Goal: Transaction & Acquisition: Purchase product/service

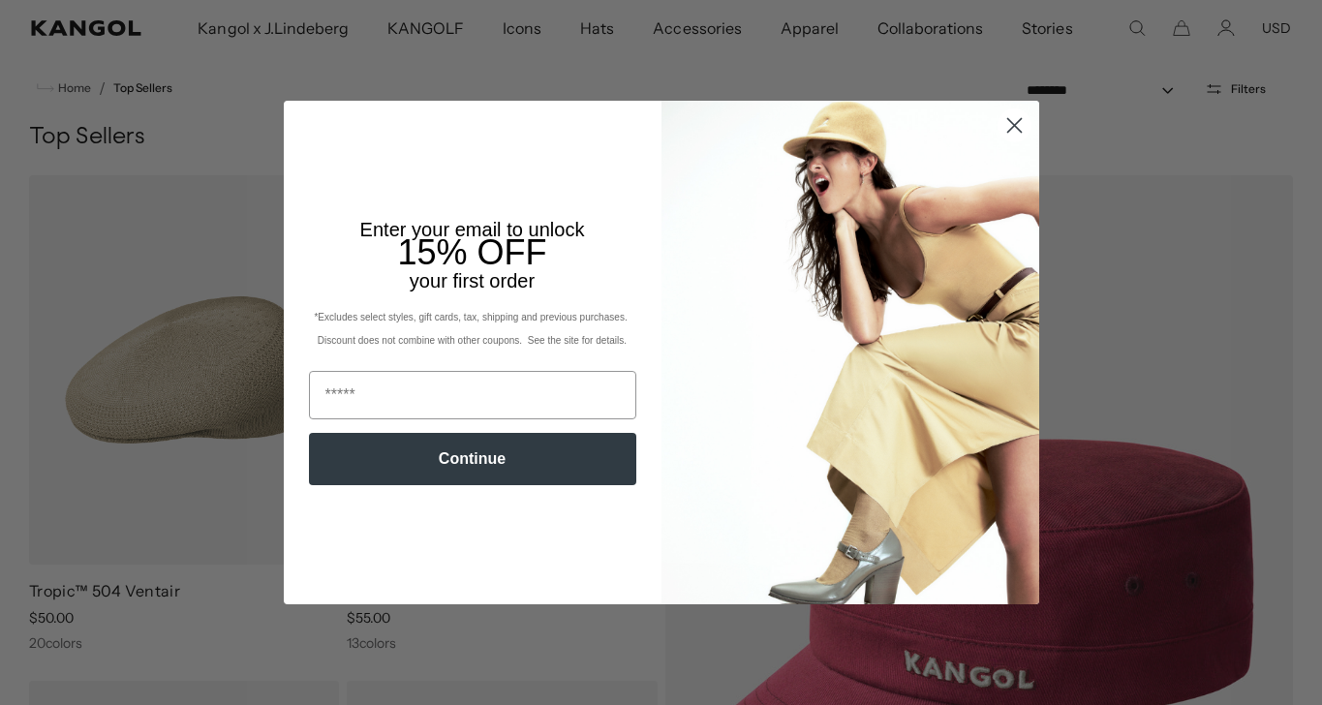
scroll to position [53, 0]
click at [1020, 118] on icon "Close dialog" at bounding box center [1015, 125] width 14 height 14
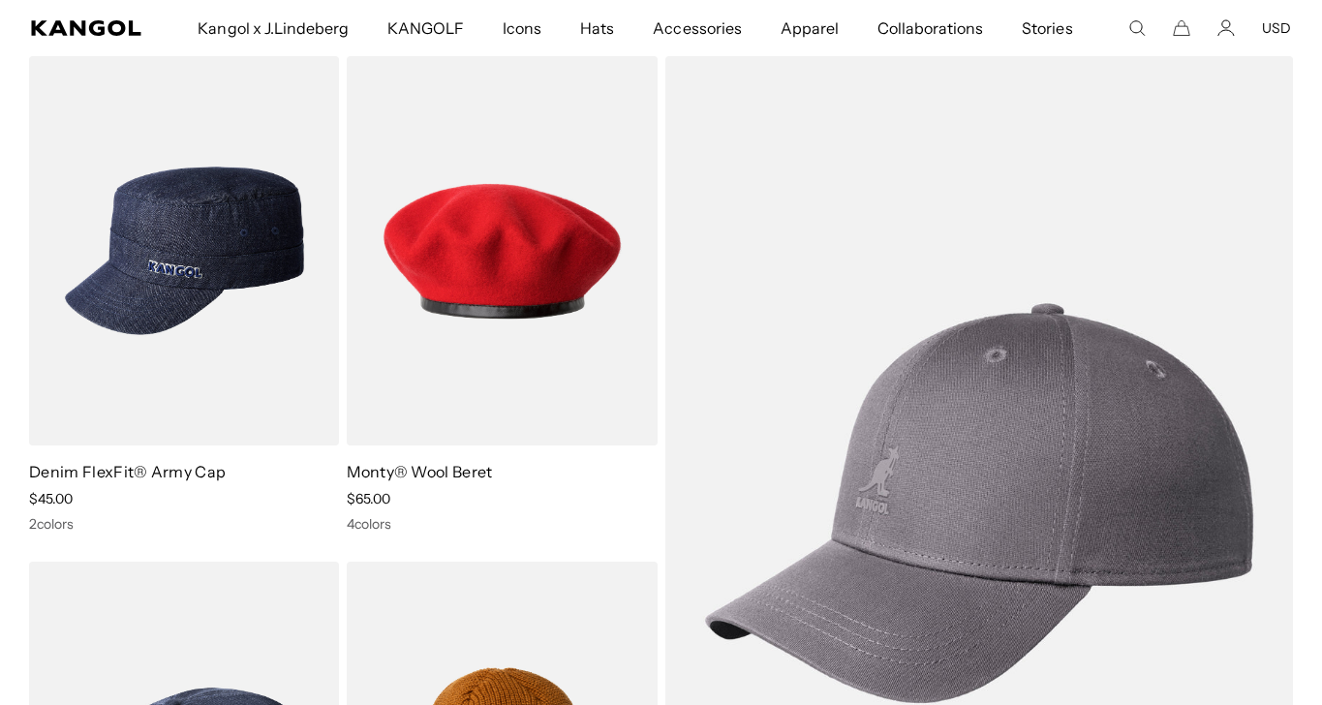
scroll to position [4287, 0]
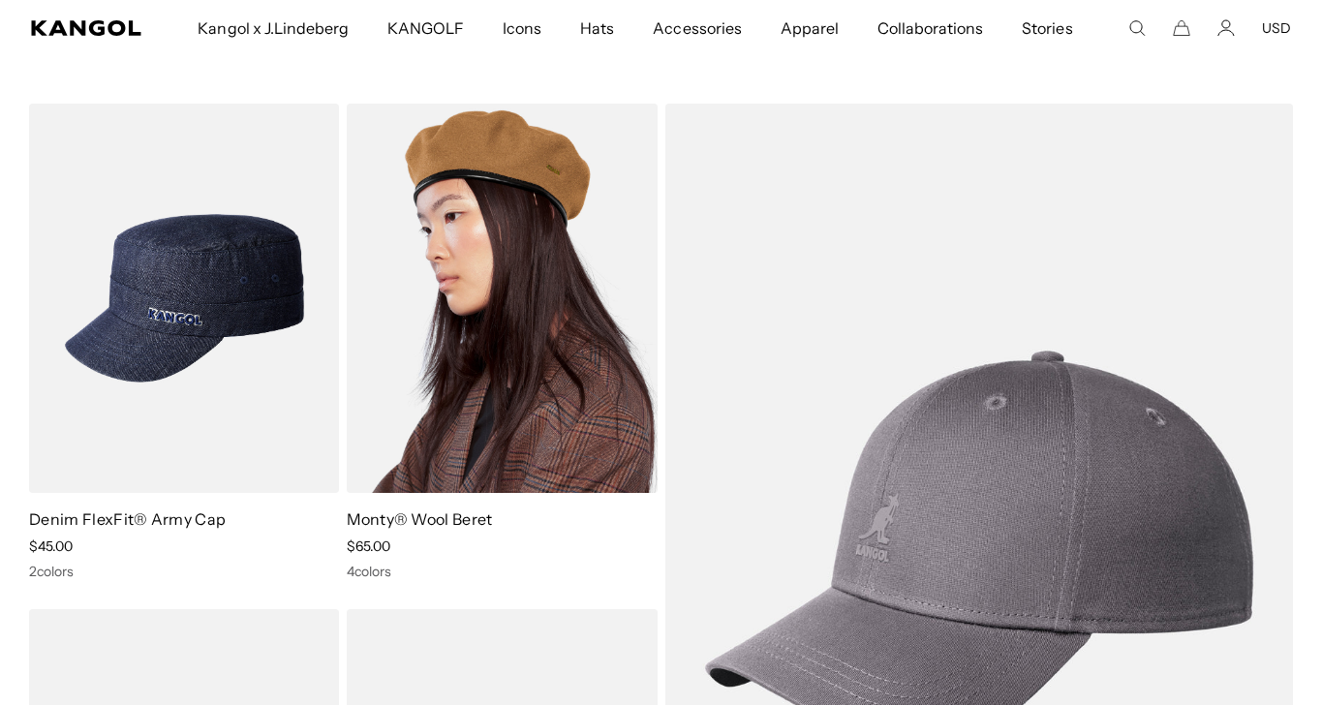
click at [488, 364] on img at bounding box center [502, 298] width 310 height 389
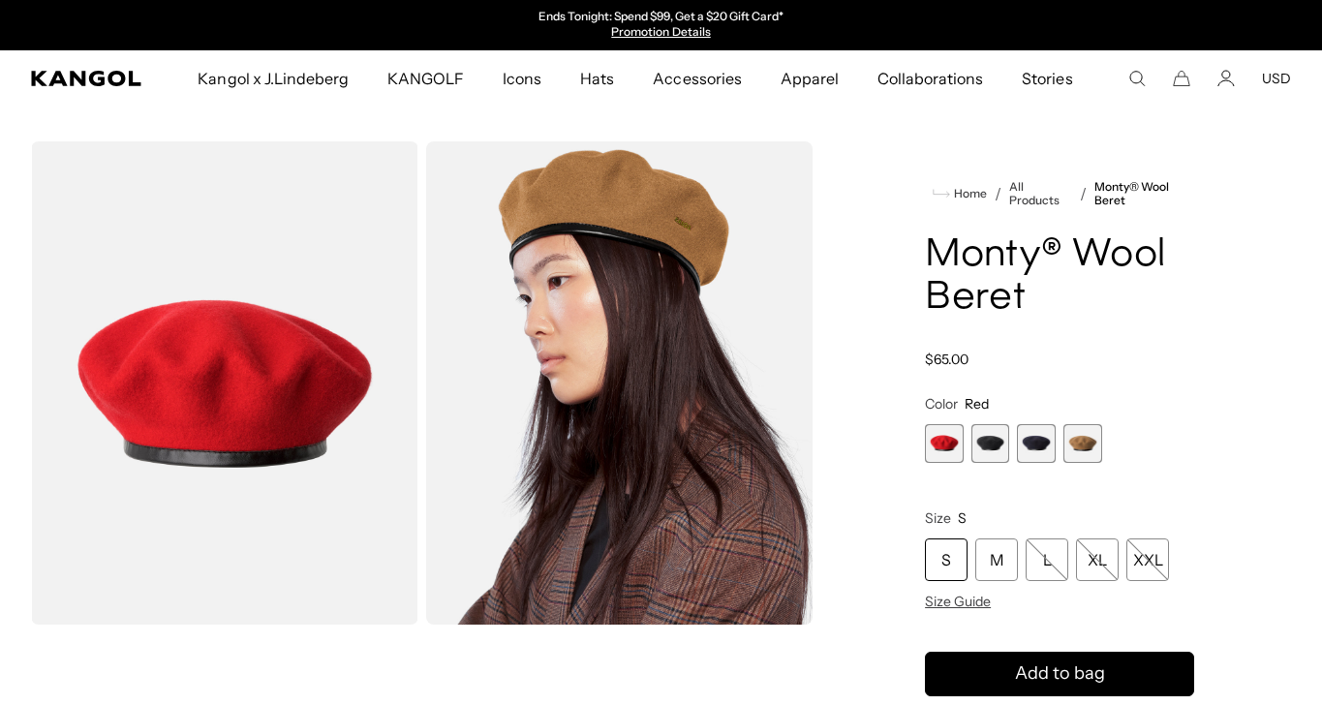
click at [992, 438] on span "2 of 4" at bounding box center [991, 443] width 39 height 39
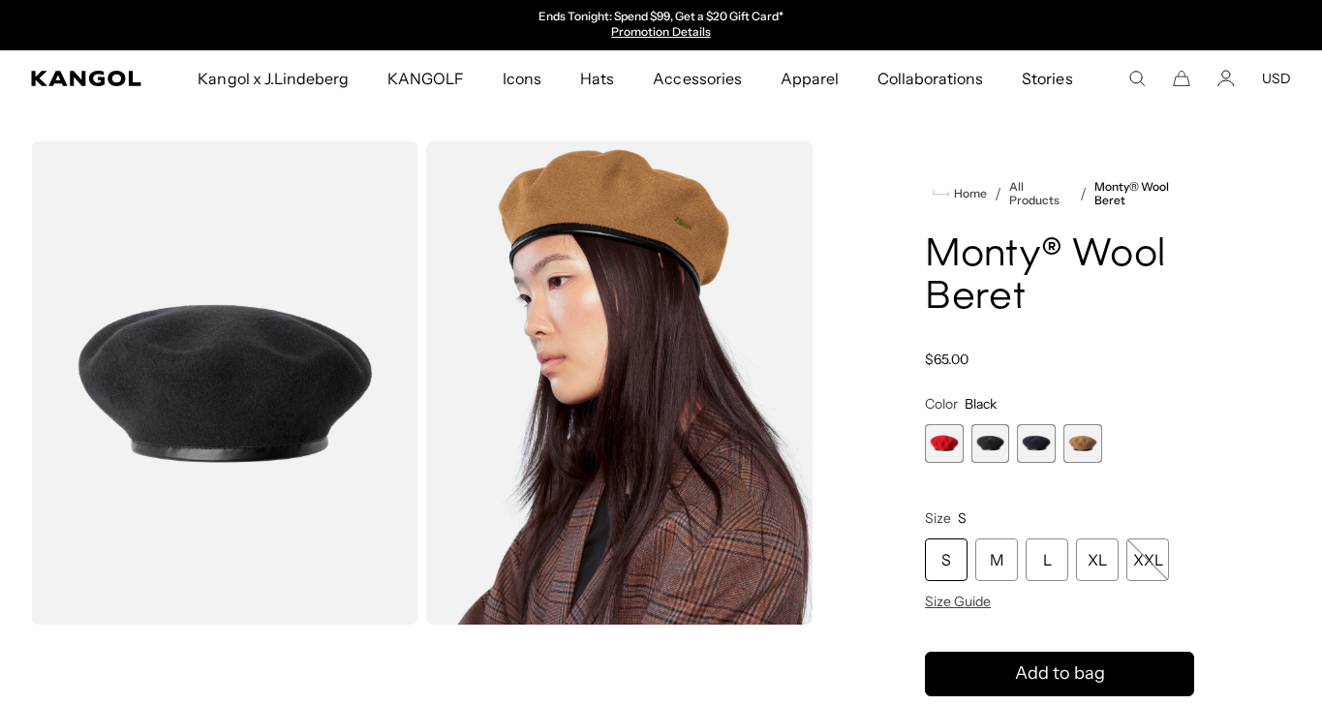
click at [1022, 444] on span "3 of 4" at bounding box center [1036, 443] width 39 height 39
click at [1088, 437] on span "4 of 4" at bounding box center [1083, 443] width 39 height 39
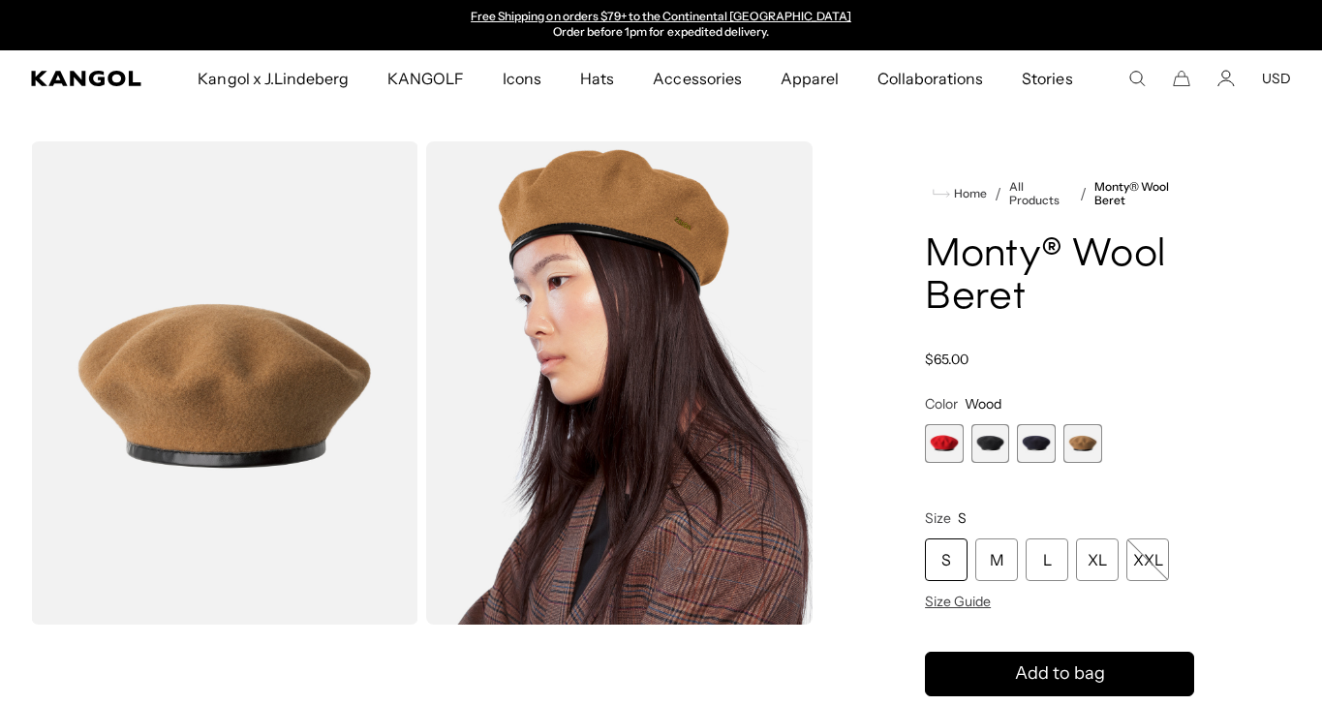
click at [1031, 449] on span "3 of 4" at bounding box center [1036, 443] width 39 height 39
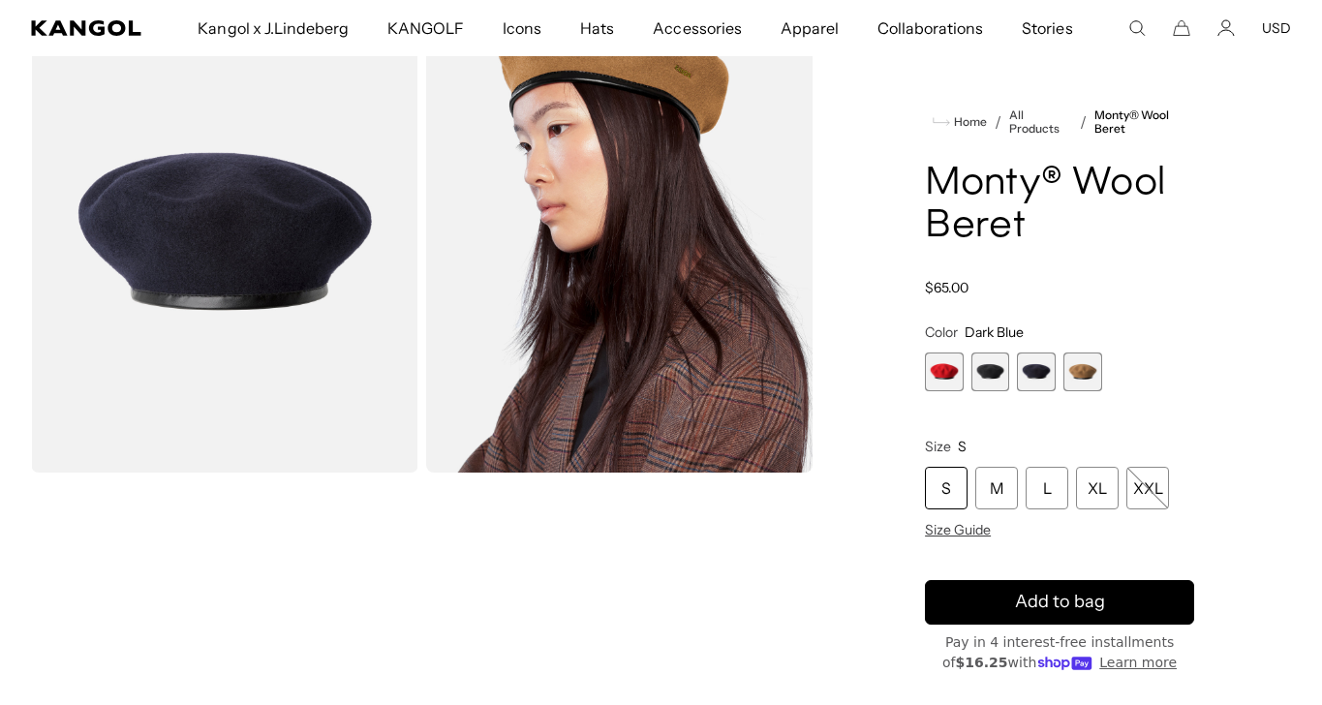
scroll to position [0, 399]
click at [948, 372] on span "1 of 4" at bounding box center [944, 372] width 39 height 39
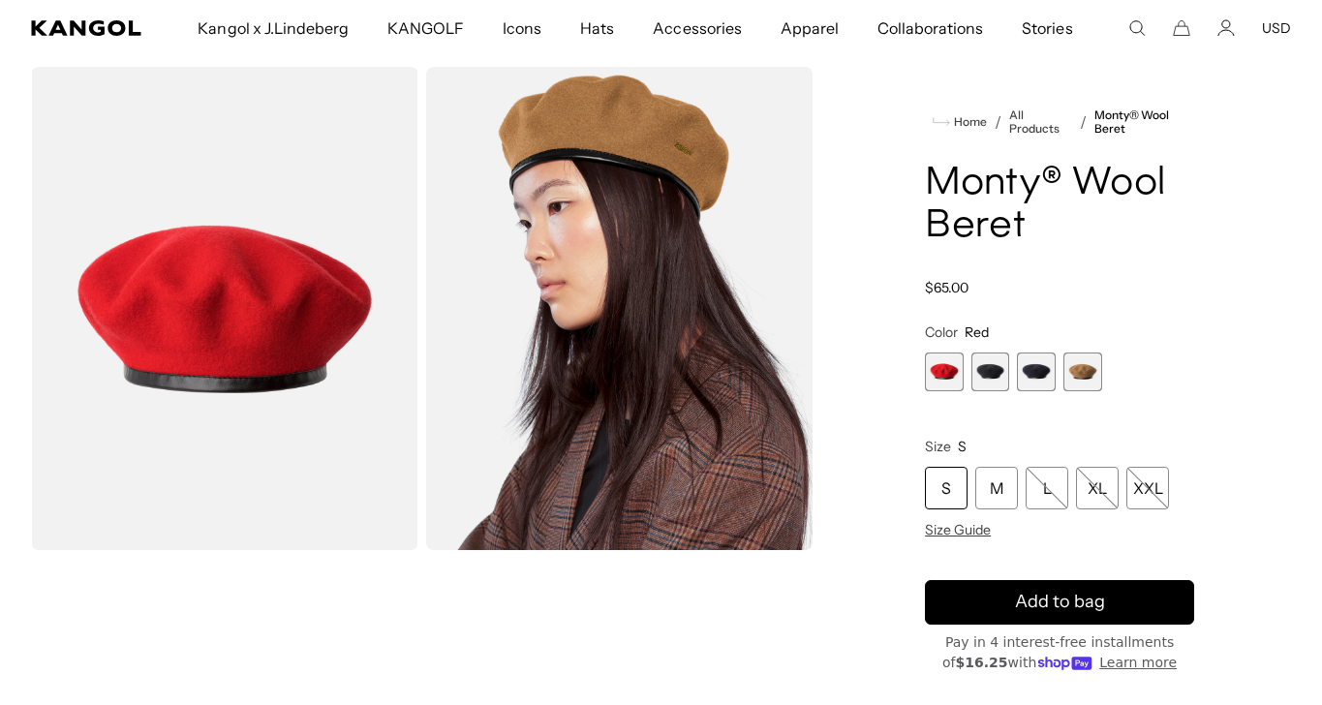
scroll to position [81, 0]
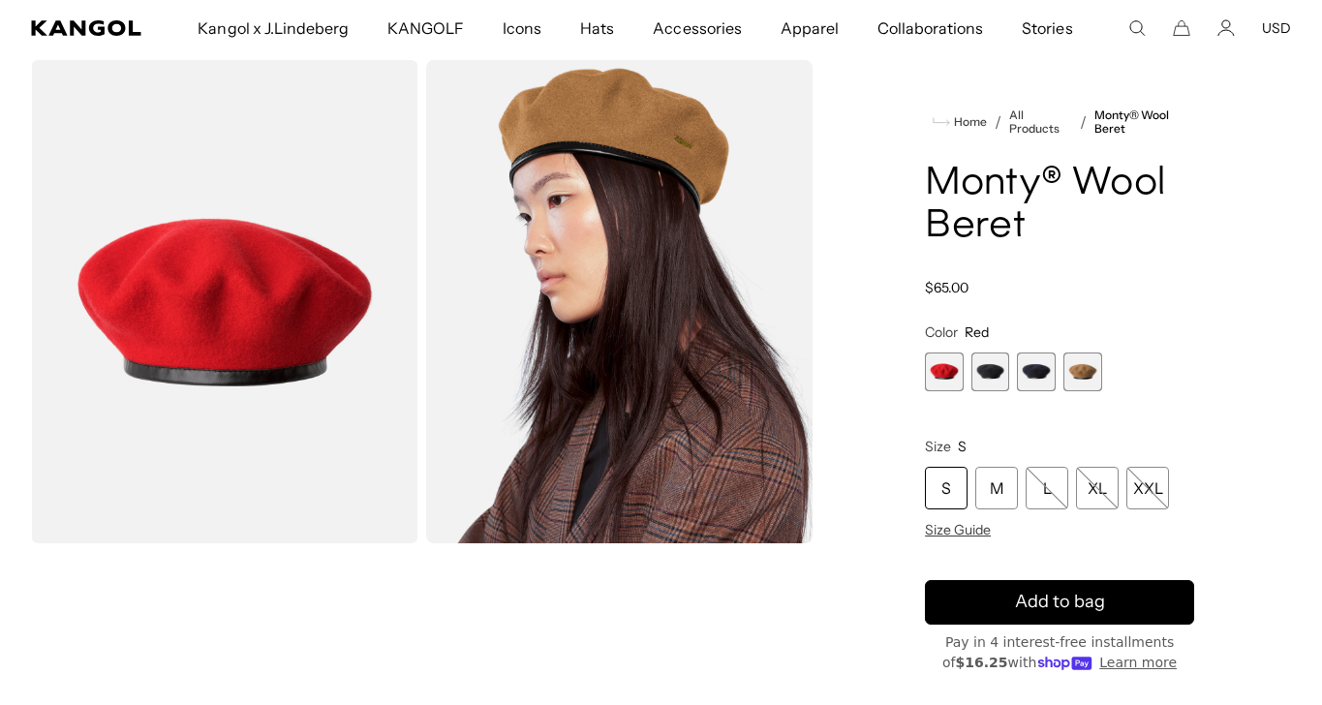
click at [1004, 354] on span "2 of 4" at bounding box center [991, 372] width 39 height 39
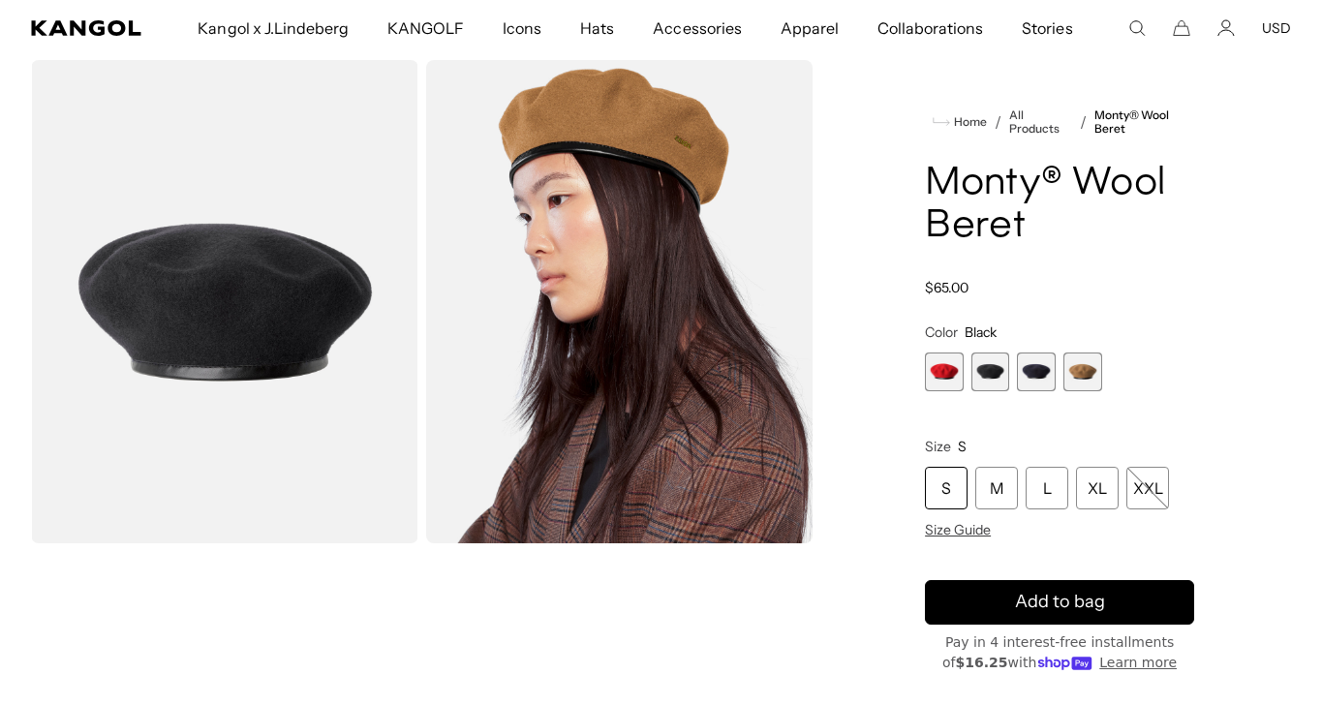
click at [1037, 363] on span "3 of 4" at bounding box center [1036, 372] width 39 height 39
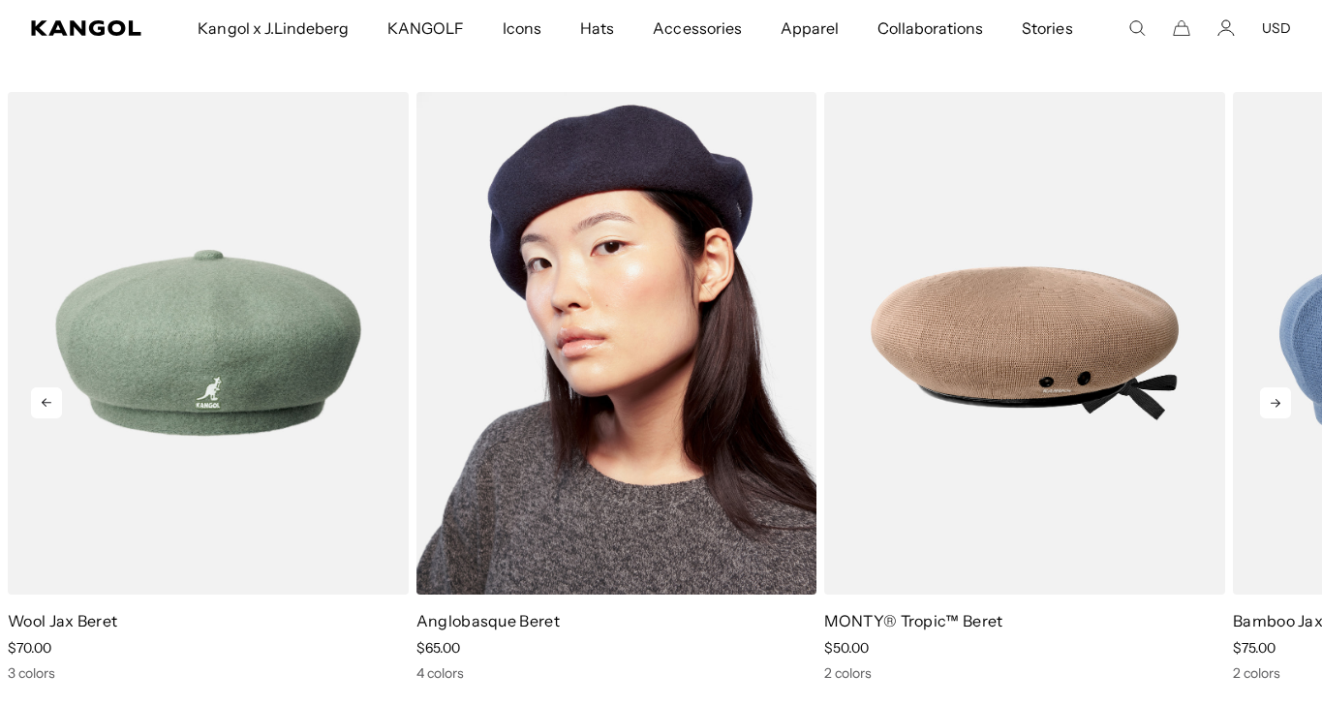
click at [537, 474] on img "2 of 5" at bounding box center [617, 343] width 401 height 503
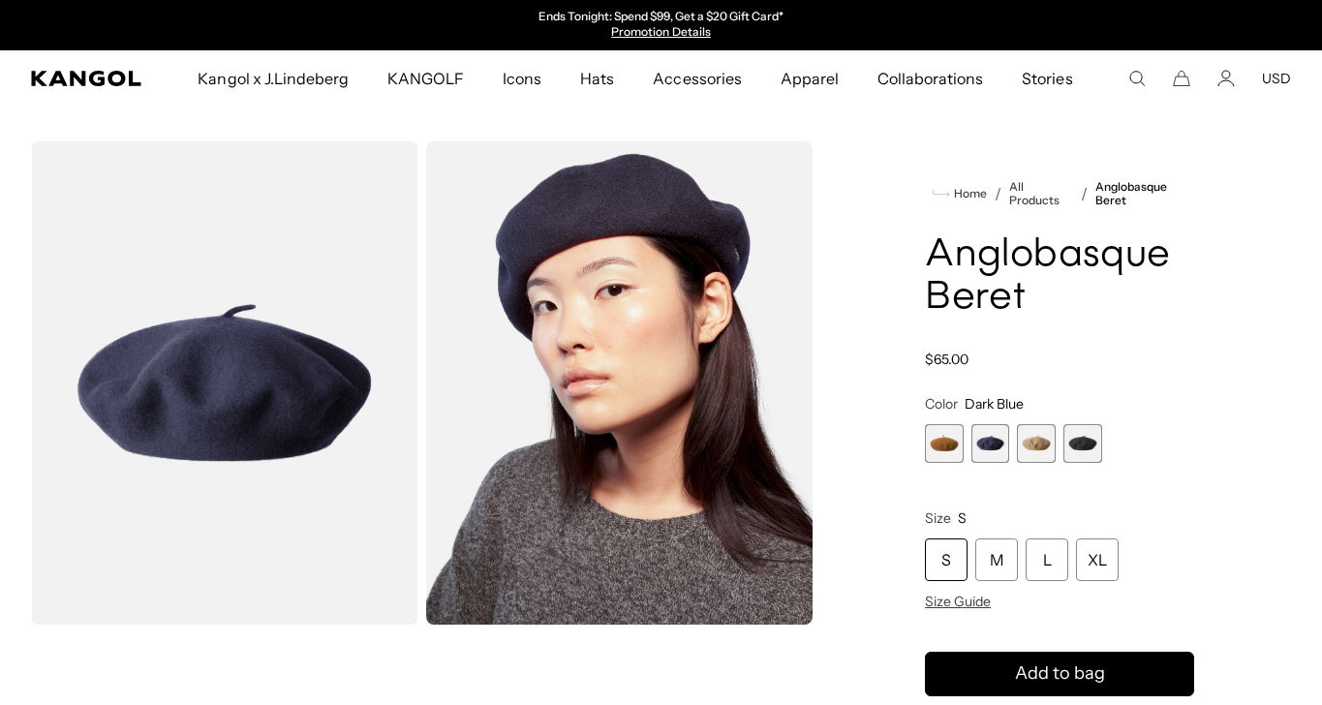
click at [939, 447] on span "1 of 4" at bounding box center [944, 443] width 39 height 39
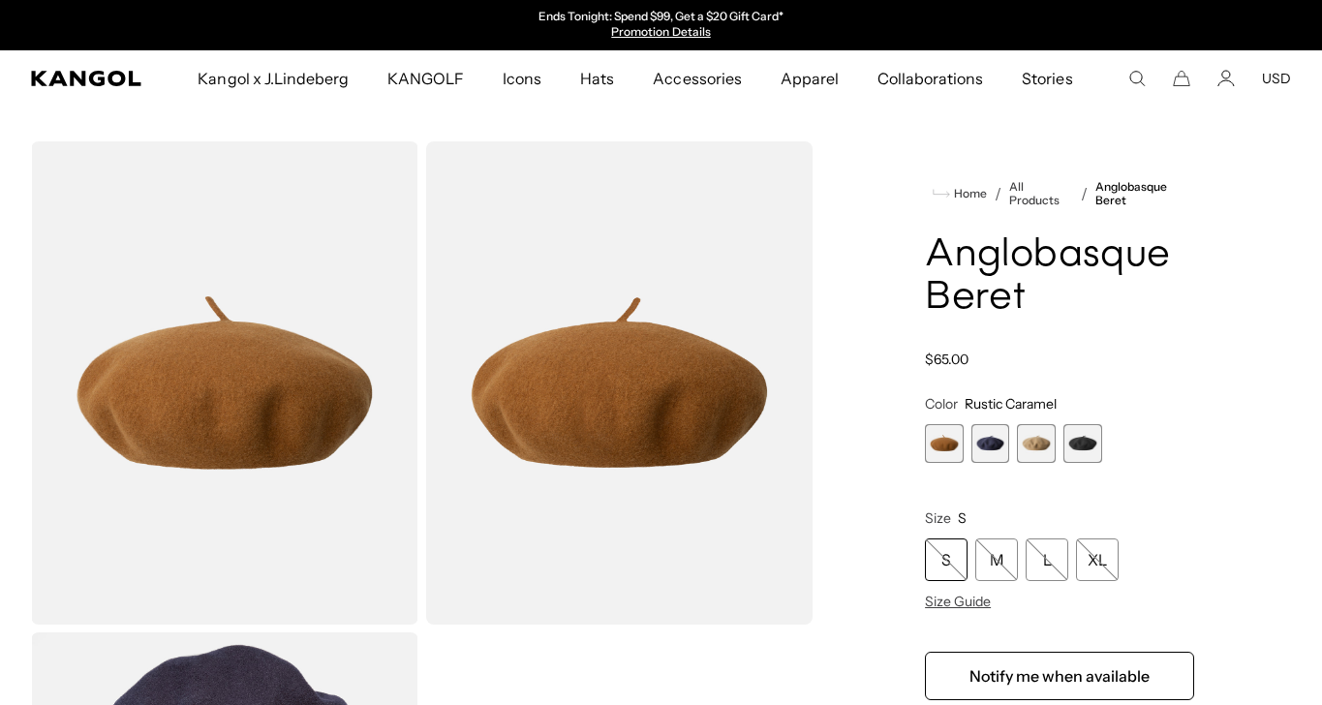
click at [997, 445] on span "2 of 4" at bounding box center [991, 443] width 39 height 39
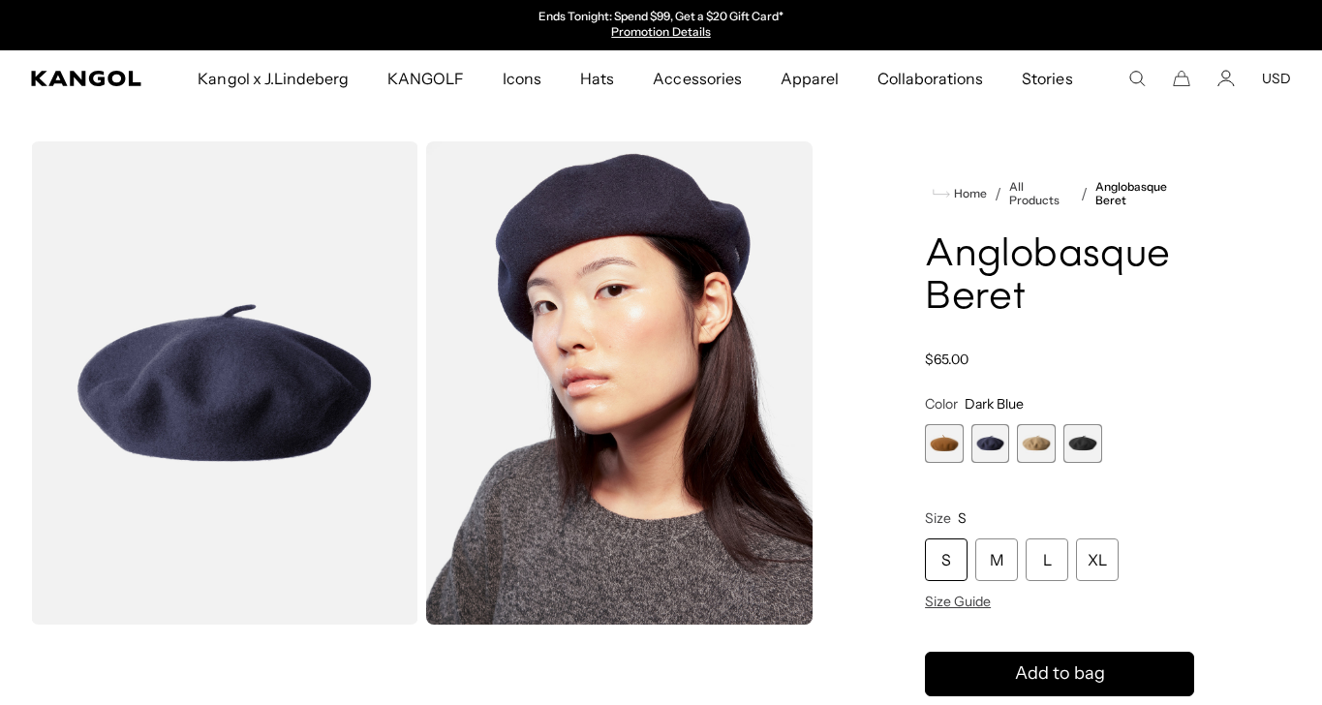
click at [1035, 448] on span "3 of 4" at bounding box center [1036, 443] width 39 height 39
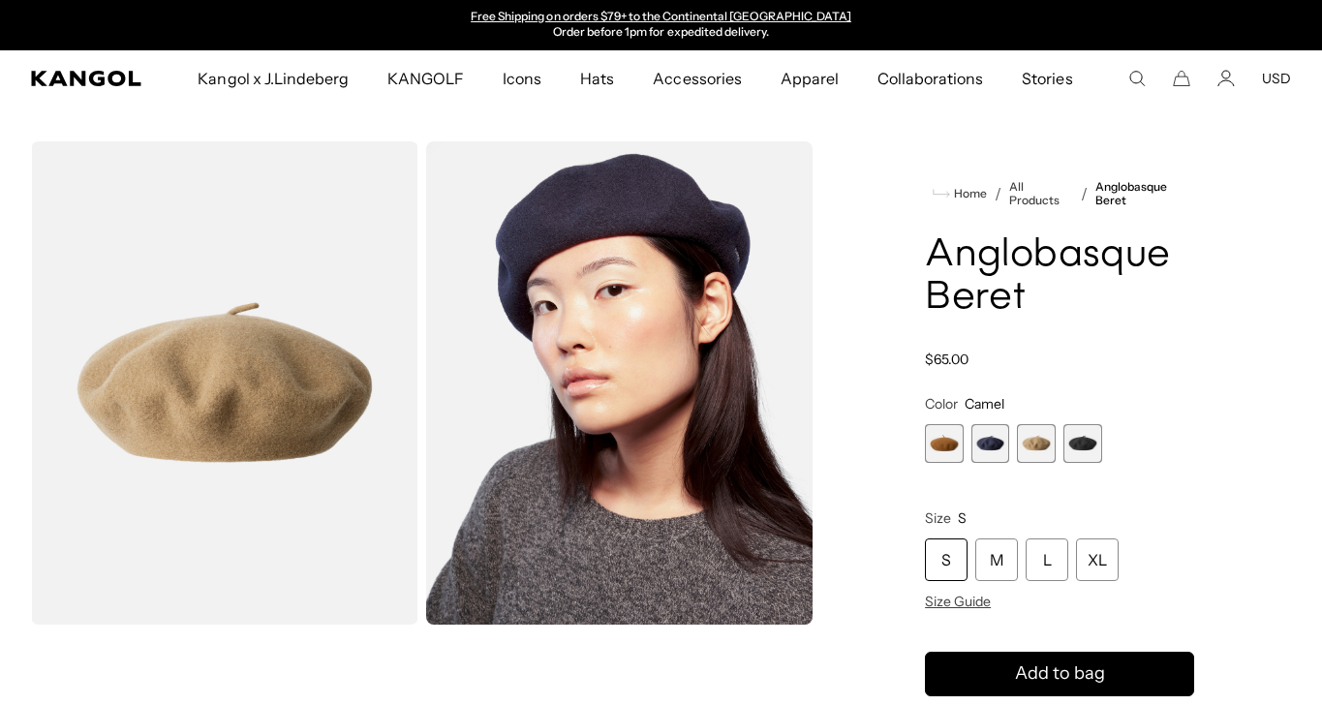
click at [1084, 445] on span "4 of 4" at bounding box center [1083, 443] width 39 height 39
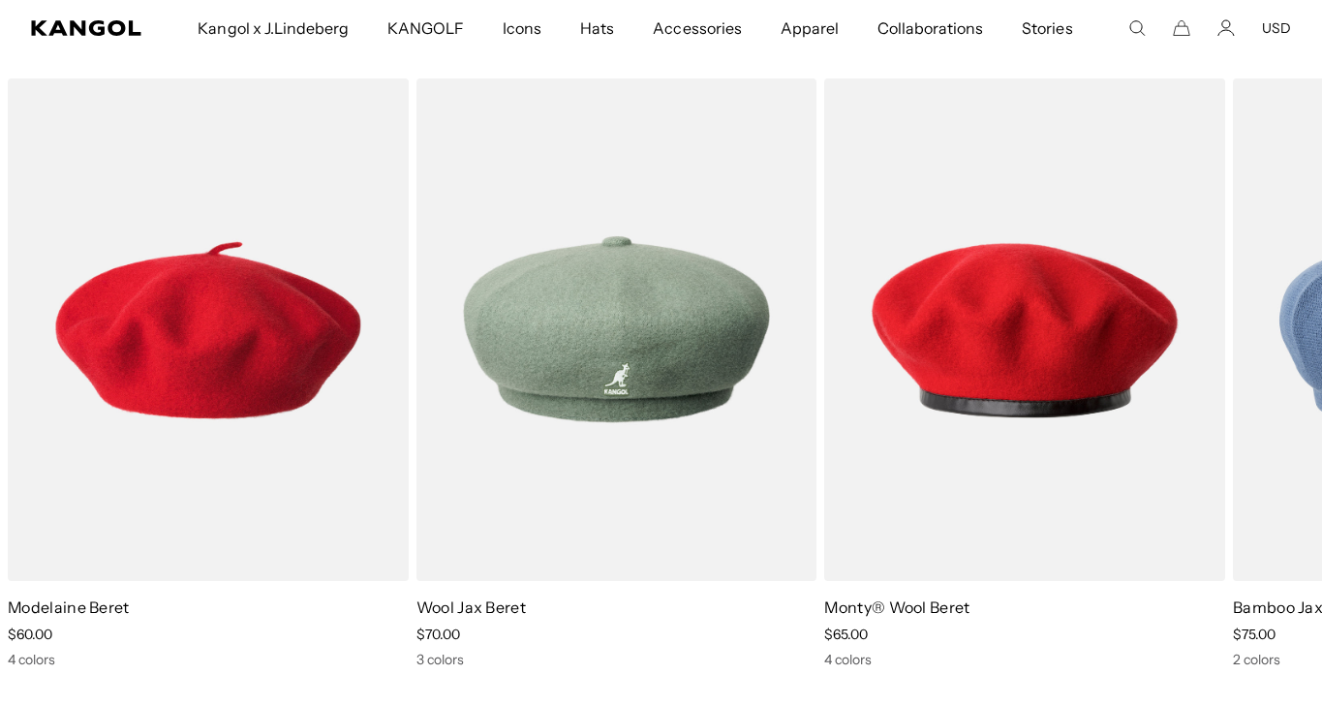
scroll to position [0, 399]
